Goal: Transaction & Acquisition: Purchase product/service

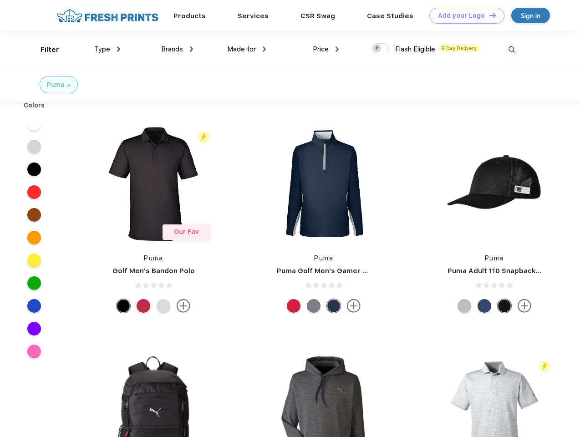
click at [464, 15] on link "Add your Logo Design Tool" at bounding box center [467, 16] width 75 height 16
click at [0, 0] on div "Design Tool" at bounding box center [0, 0] width 0 height 0
click at [489, 15] on link "Add your Logo Design Tool" at bounding box center [467, 16] width 75 height 16
click at [44, 50] on div "Filter" at bounding box center [50, 50] width 19 height 10
click at [108, 49] on span "Type" at bounding box center [102, 49] width 16 height 8
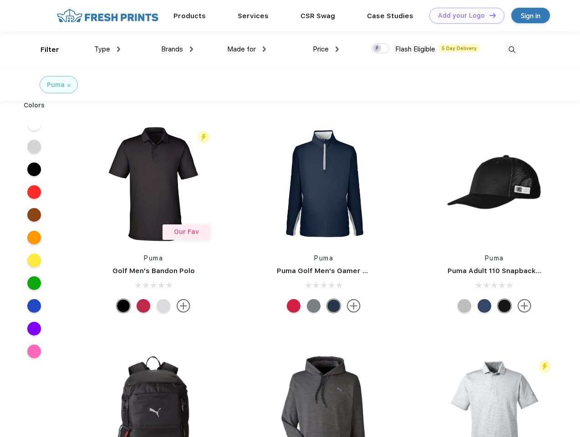
click at [177, 49] on span "Brands" at bounding box center [172, 49] width 22 height 8
click at [247, 49] on span "Made for" at bounding box center [241, 49] width 29 height 8
click at [326, 49] on span "Price" at bounding box center [321, 49] width 16 height 8
click at [381, 49] on div at bounding box center [381, 48] width 18 height 10
click at [378, 49] on input "checkbox" at bounding box center [375, 46] width 6 height 6
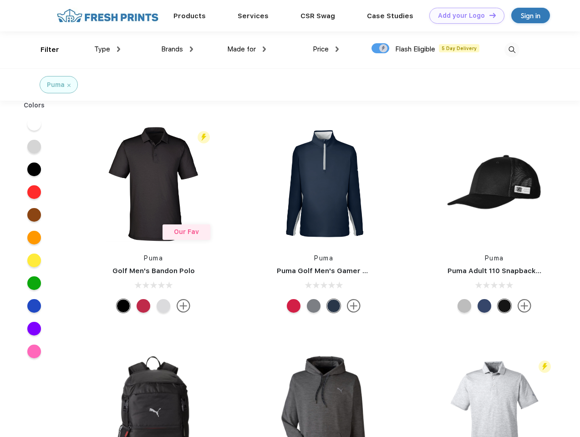
click at [512, 50] on img at bounding box center [512, 49] width 15 height 15
